Goal: Check status: Check status

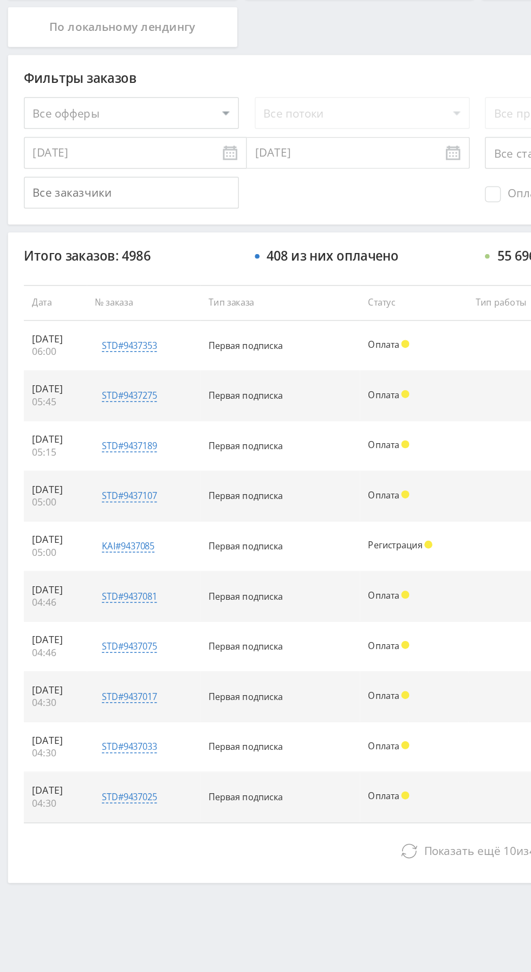
click at [185, 836] on button "Показать ещё 10 из 4976" at bounding box center [325, 829] width 618 height 22
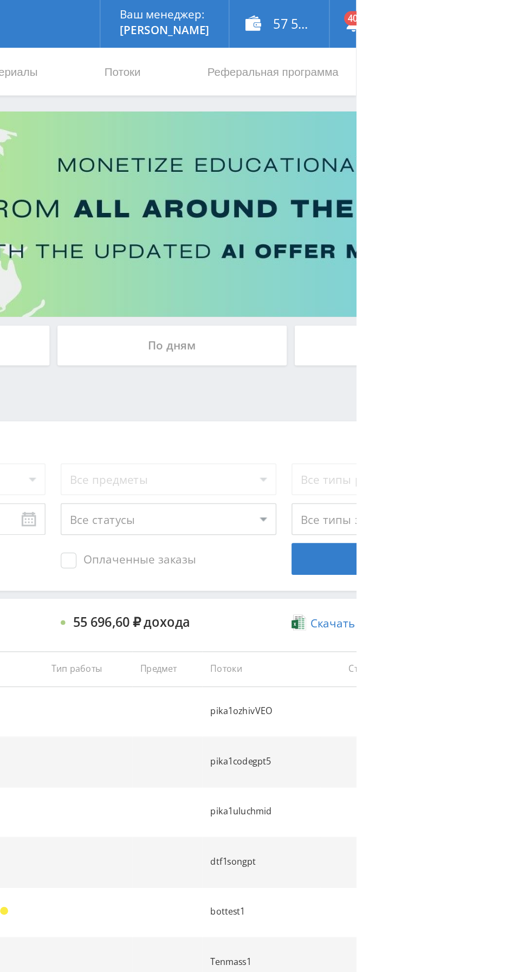
click at [380, 231] on div "По дням" at bounding box center [406, 235] width 156 height 27
click at [0, 0] on input "По дням" at bounding box center [0, 0] width 0 height 0
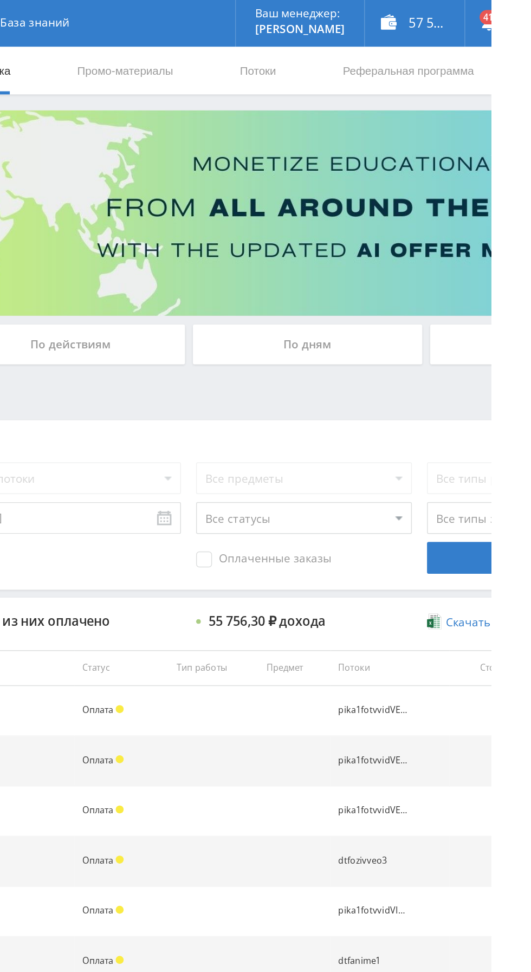
click at [424, 239] on div "По дням" at bounding box center [406, 235] width 156 height 27
click at [0, 0] on input "По дням" at bounding box center [0, 0] width 0 height 0
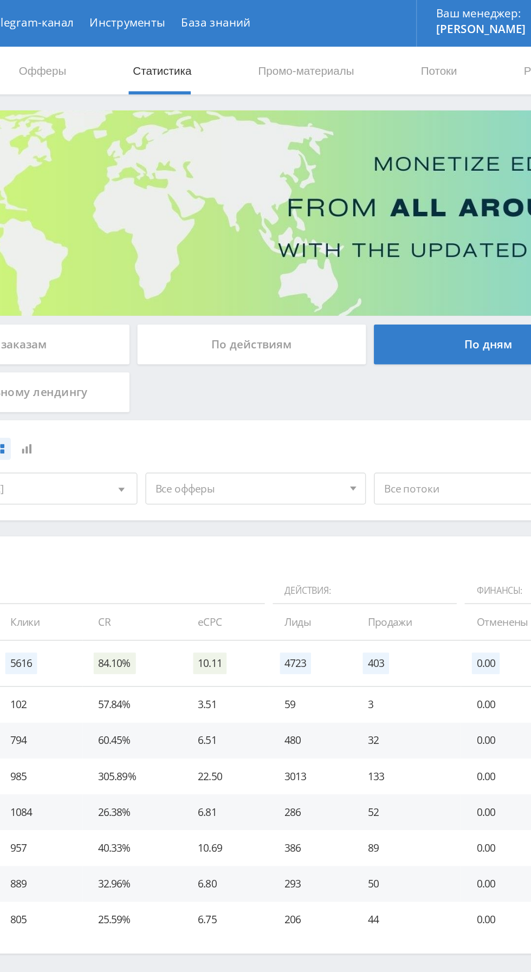
click at [291, 330] on span "Все офферы" at bounding box center [242, 333] width 127 height 21
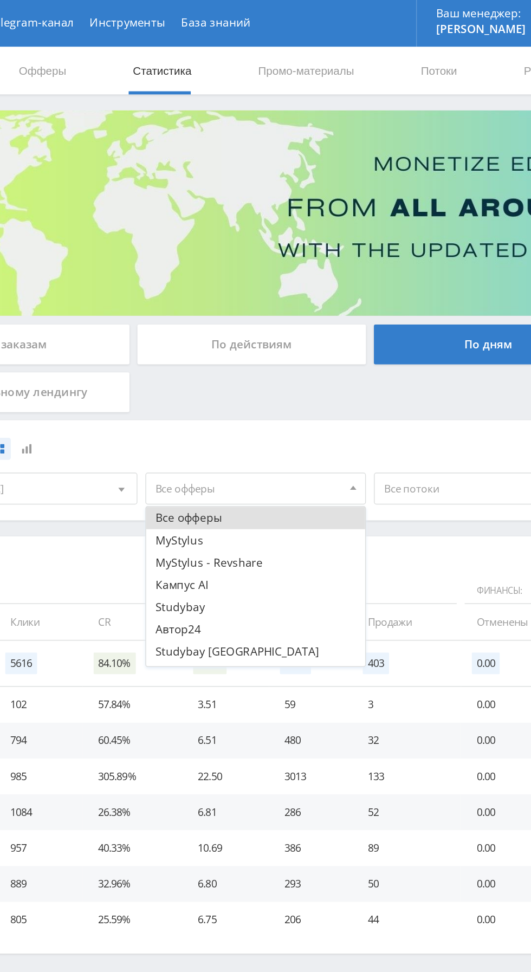
click at [189, 384] on button "MyStylus - Revshare" at bounding box center [248, 383] width 150 height 15
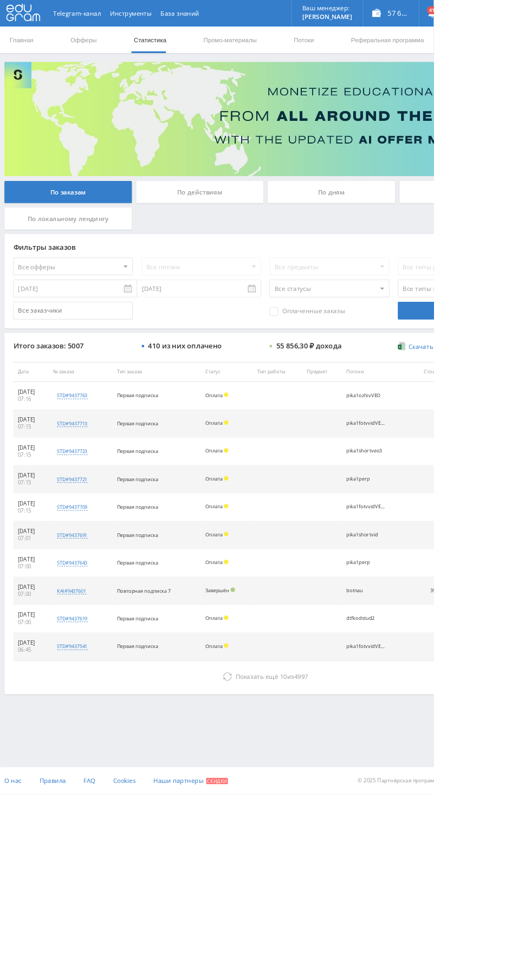
click at [430, 227] on div "По дням" at bounding box center [406, 235] width 156 height 27
click at [0, 0] on input "По дням" at bounding box center [0, 0] width 0 height 0
click at [273, 827] on icon at bounding box center [278, 828] width 11 height 11
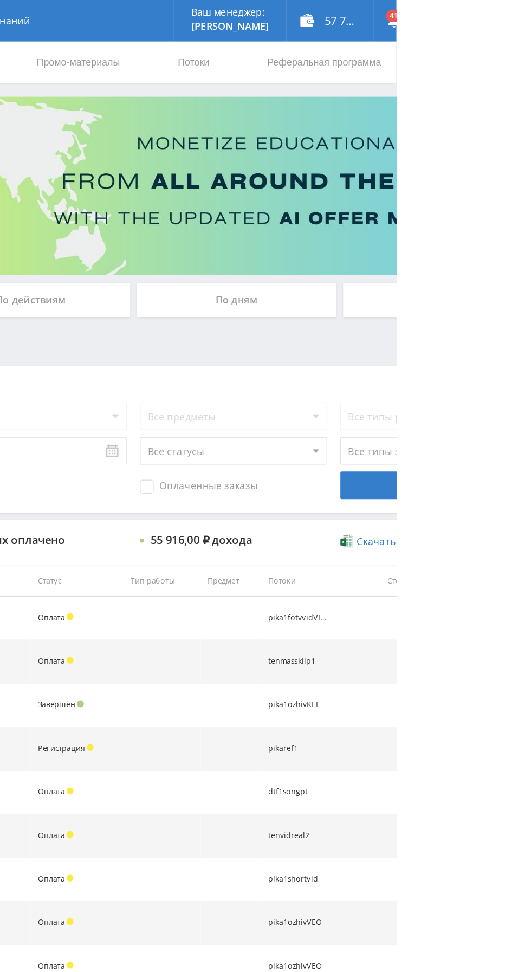
click at [435, 235] on div "По дням" at bounding box center [406, 235] width 156 height 27
click at [0, 0] on input "По дням" at bounding box center [0, 0] width 0 height 0
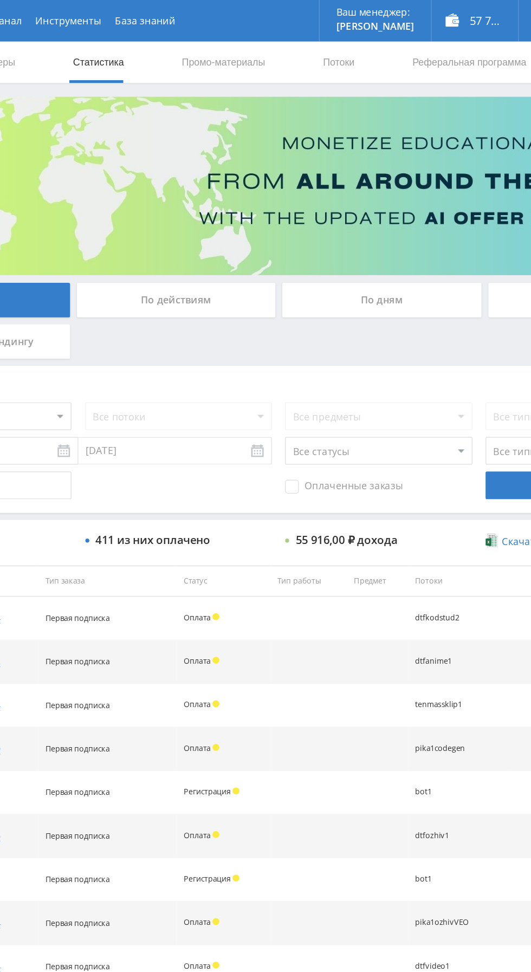
click at [405, 232] on div "По дням" at bounding box center [406, 235] width 156 height 27
click at [0, 0] on input "По дням" at bounding box center [0, 0] width 0 height 0
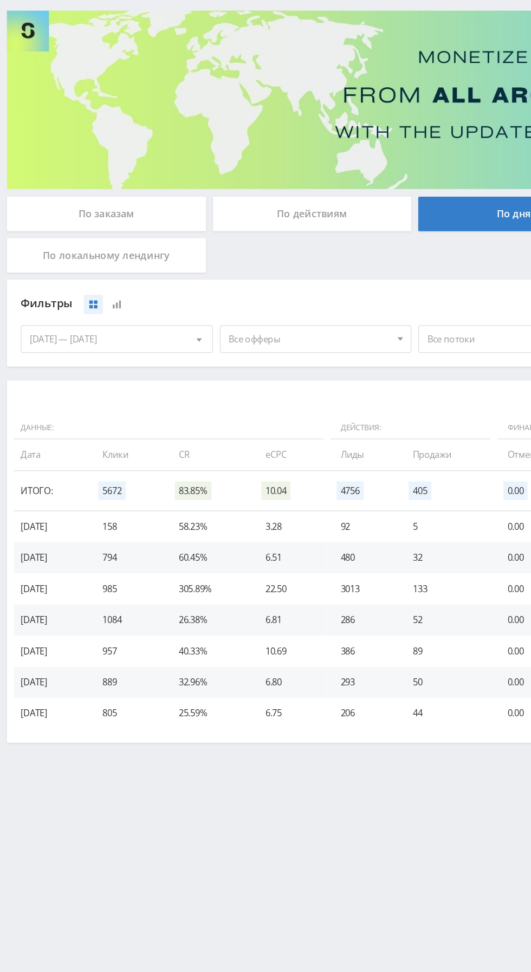
click at [250, 337] on span "Все офферы" at bounding box center [242, 333] width 127 height 21
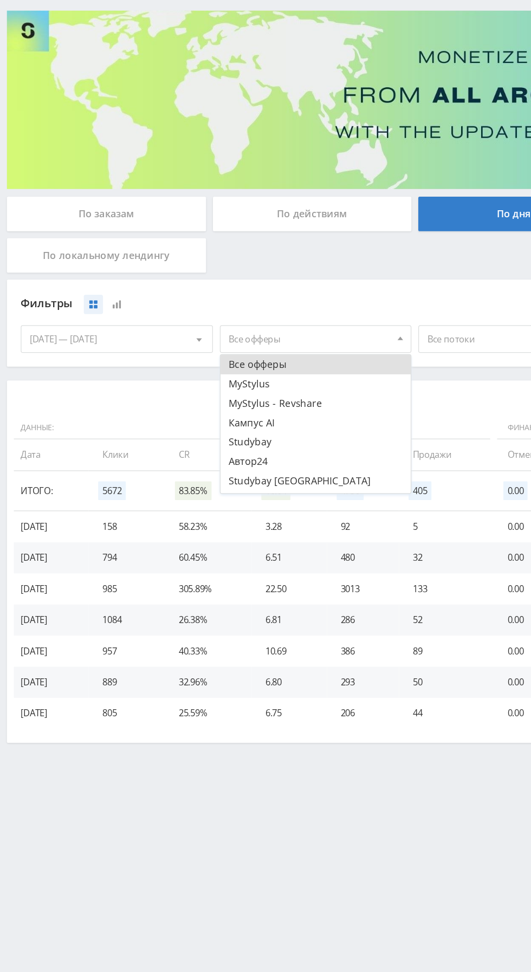
click at [229, 450] on button "Studybay [GEOGRAPHIC_DATA]" at bounding box center [248, 444] width 150 height 15
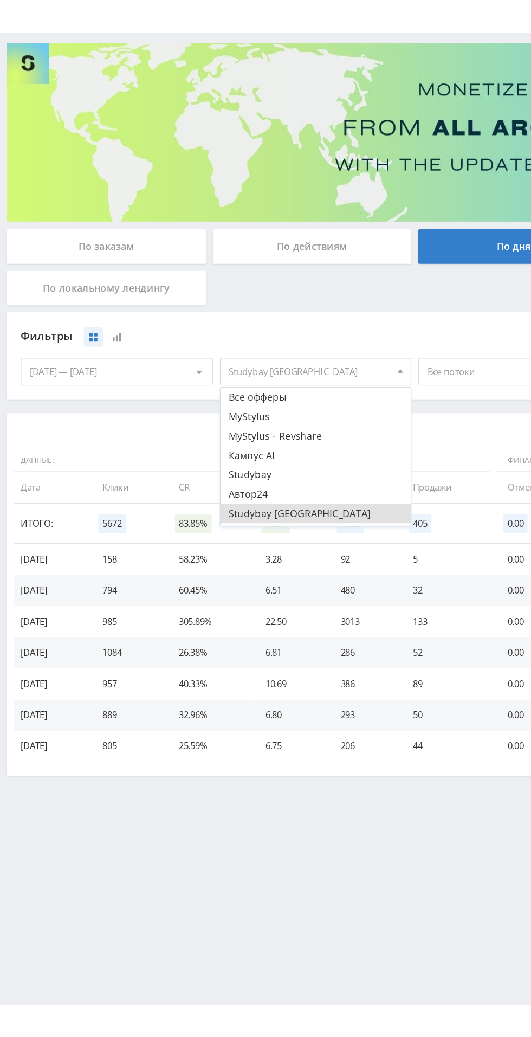
scroll to position [13, 0]
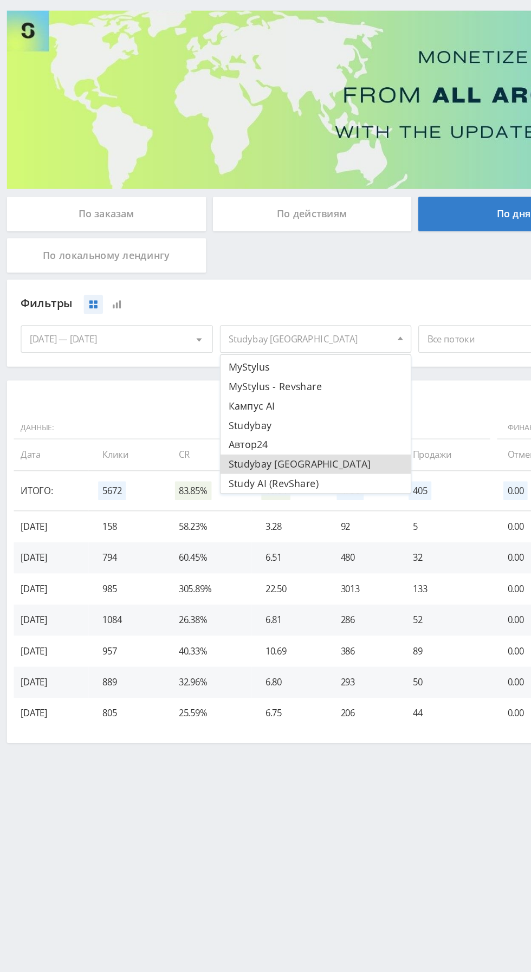
click at [237, 434] on button "Studybay [GEOGRAPHIC_DATA]" at bounding box center [248, 431] width 150 height 15
click at [237, 450] on button "Study AI (RevShare)" at bounding box center [248, 446] width 150 height 15
